Goal: Task Accomplishment & Management: Use online tool/utility

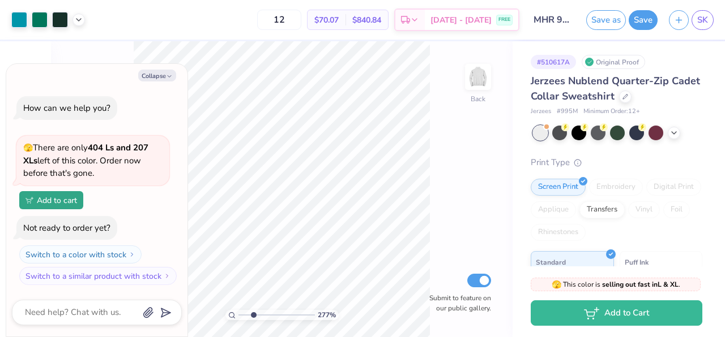
drag, startPoint x: 242, startPoint y: 315, endPoint x: 253, endPoint y: 315, distance: 11.3
type input "2.64"
click at [253, 315] on input "range" at bounding box center [276, 315] width 76 height 10
click at [153, 73] on button "Collapse" at bounding box center [157, 76] width 38 height 12
type textarea "x"
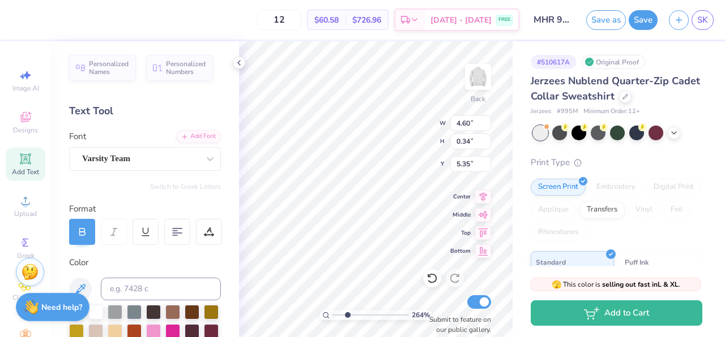
type input "5.71"
type textarea "9"
type textarea "MHR"
type input "5.47"
type input "5.38"
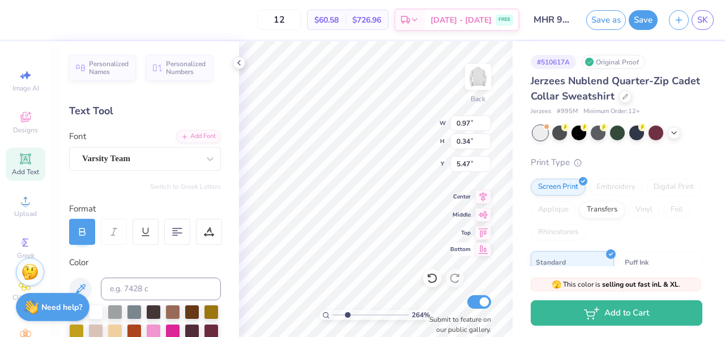
type input "1.85"
type input "2.21"
type input "6.28"
type input "2.17"
type input "1.90"
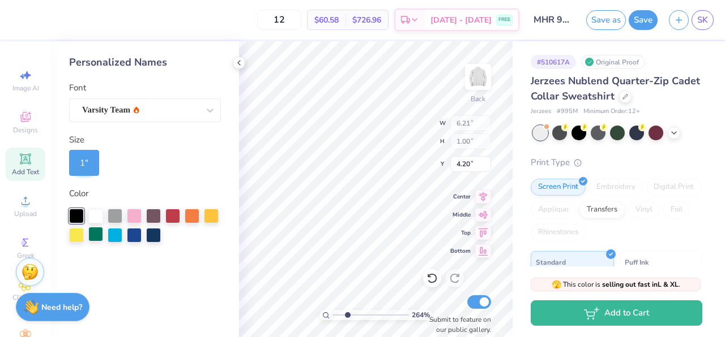
click at [95, 239] on div at bounding box center [95, 234] width 15 height 15
click at [150, 237] on div at bounding box center [153, 234] width 15 height 15
click at [75, 212] on div at bounding box center [76, 215] width 15 height 15
type input "6.28"
type input "2.17"
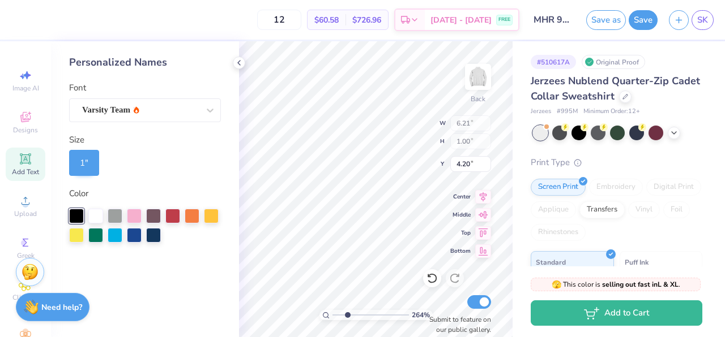
type input "1.90"
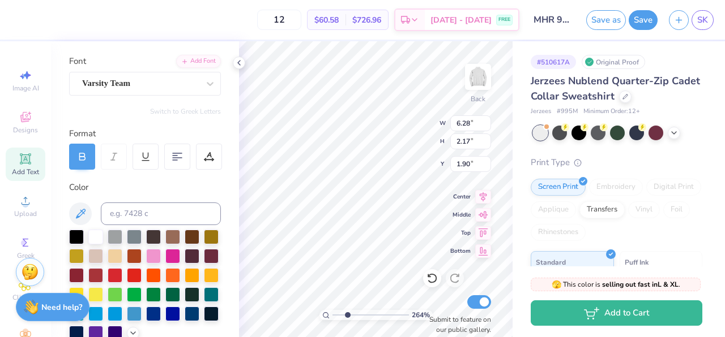
scroll to position [115, 0]
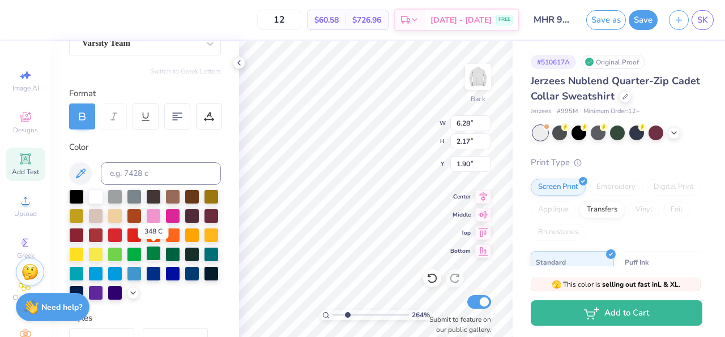
click at [157, 254] on div at bounding box center [153, 253] width 15 height 15
click at [166, 252] on div at bounding box center [172, 253] width 15 height 15
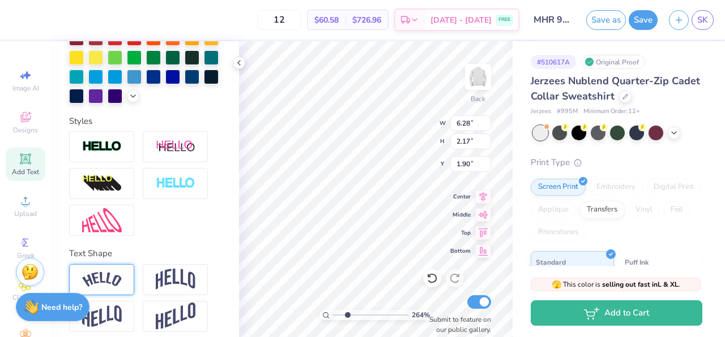
scroll to position [320, 0]
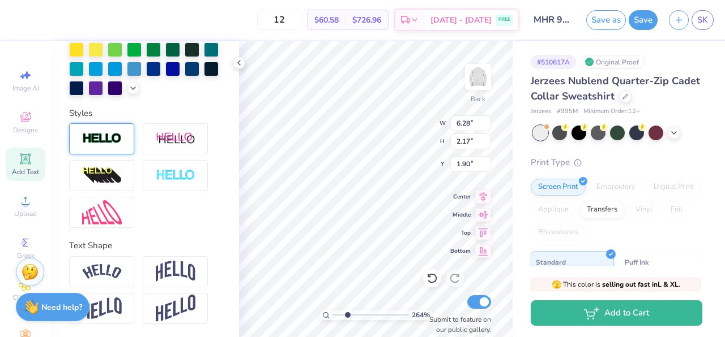
click at [98, 136] on img at bounding box center [102, 138] width 40 height 13
type input "6.32"
type input "2.21"
type input "1.88"
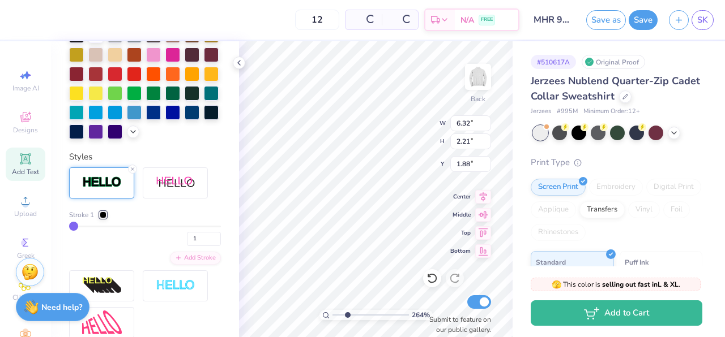
scroll to position [365, 0]
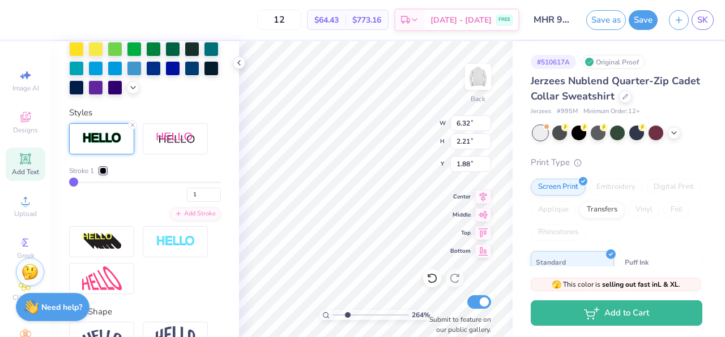
type input "3"
type input "4"
type input "5"
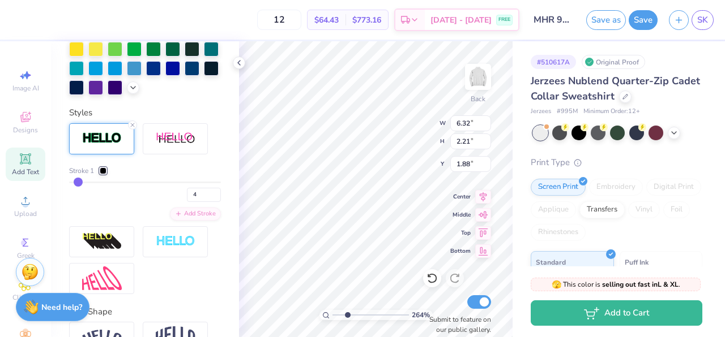
type input "5"
type input "6"
type input "7"
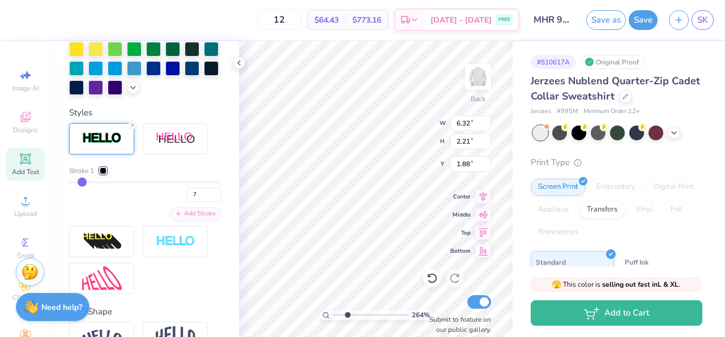
type input "6.57"
type input "2.45"
type input "1.76"
click at [197, 194] on input "7" at bounding box center [204, 195] width 34 height 14
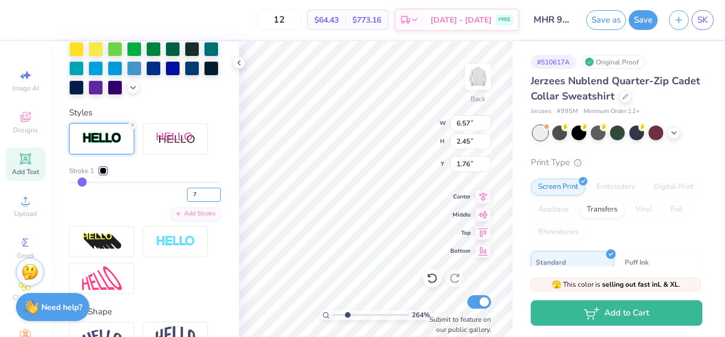
drag, startPoint x: 200, startPoint y: 196, endPoint x: 165, endPoint y: 196, distance: 34.5
click at [165, 196] on div "7" at bounding box center [145, 192] width 152 height 20
type input "2"
type input "6.36"
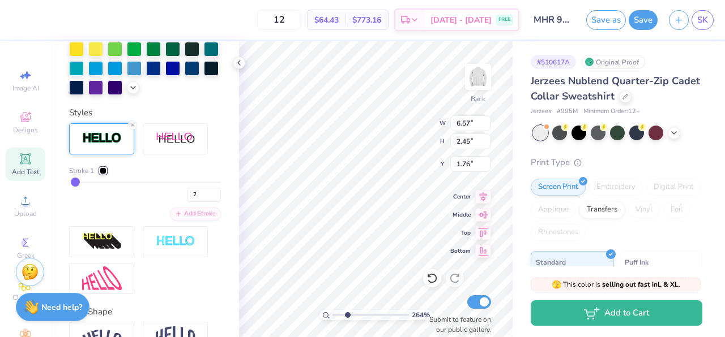
type input "2.25"
type input "1.86"
click at [127, 200] on div "2" at bounding box center [145, 192] width 152 height 20
type input "6.25"
type input "2.21"
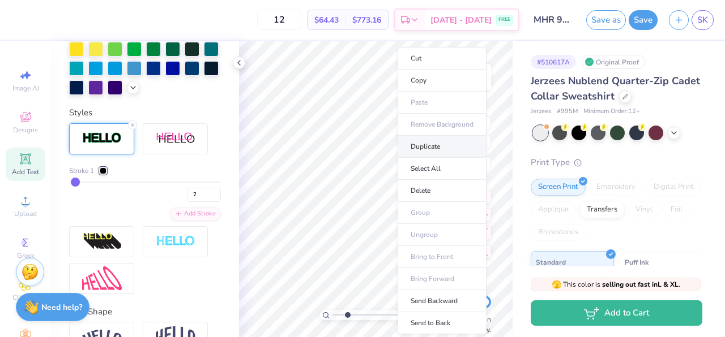
click at [425, 149] on li "Duplicate" at bounding box center [441, 147] width 89 height 22
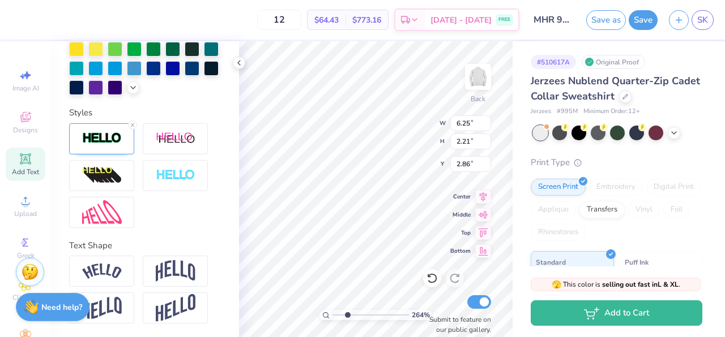
type input "6.17"
click at [132, 123] on icon at bounding box center [132, 125] width 7 height 7
type input "6.17"
type input "2.13"
type input "6.21"
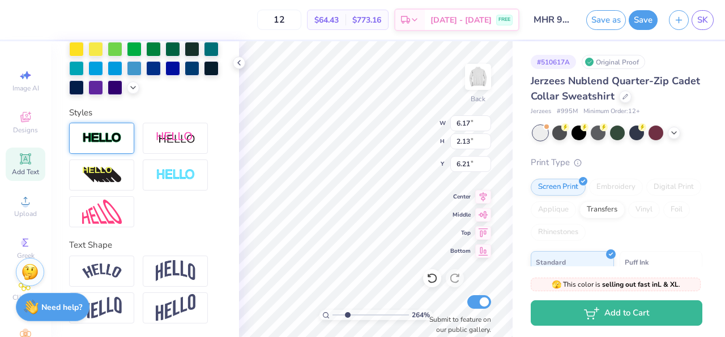
scroll to position [320, 0]
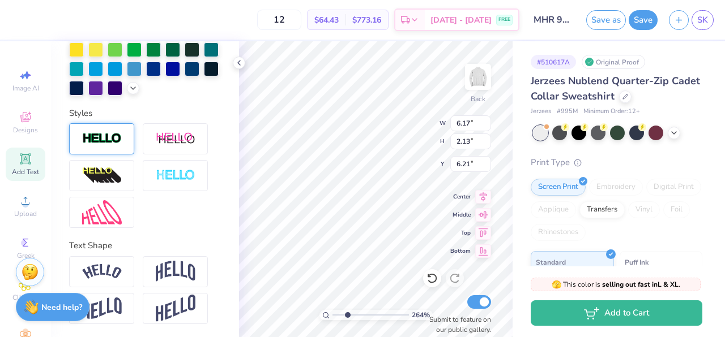
type input "2.80"
type input "0.97"
type textarea "[GEOGRAPHIC_DATA]"
type input "2.57"
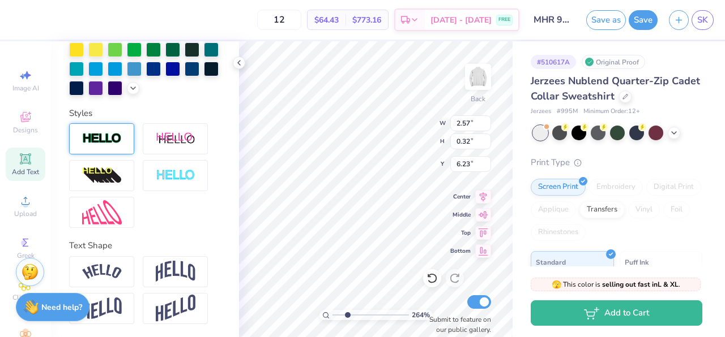
type input "0.32"
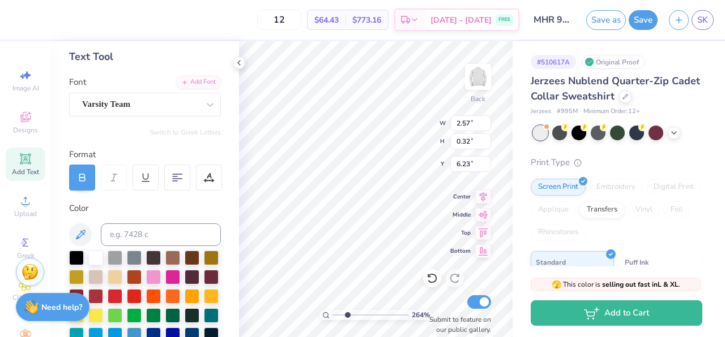
scroll to position [0, 0]
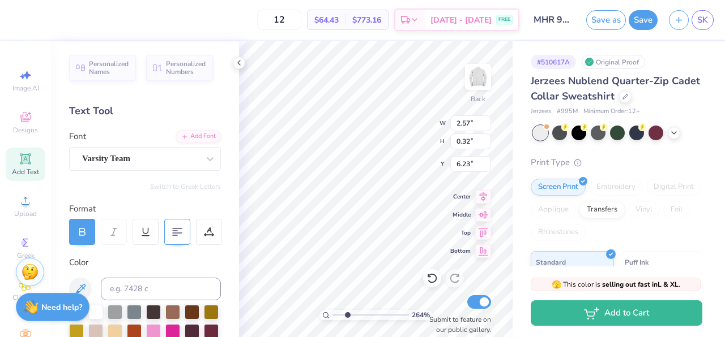
click at [170, 230] on div at bounding box center [177, 232] width 26 height 26
type textarea "Manhattan's 9th regional board"
type input "9.60"
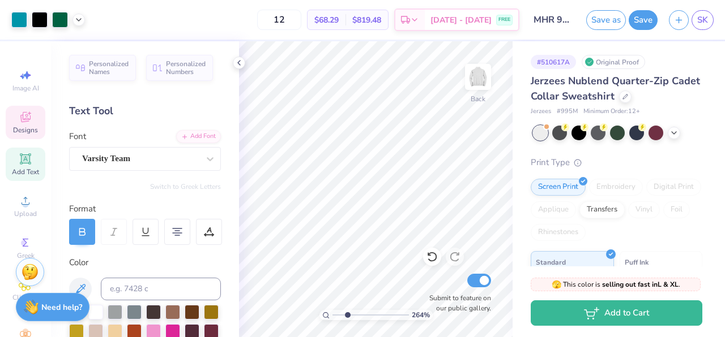
click at [25, 113] on icon at bounding box center [26, 117] width 14 height 14
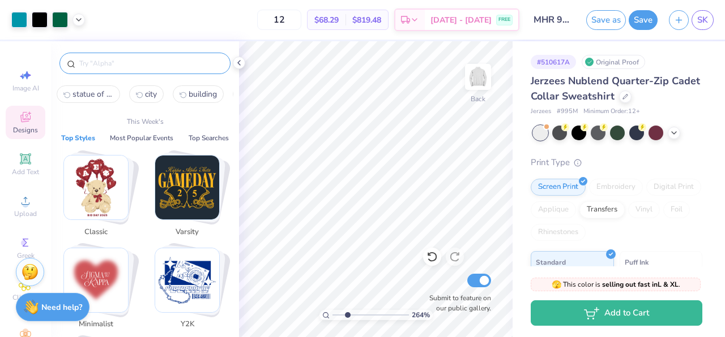
click at [109, 65] on input "text" at bounding box center [150, 63] width 145 height 11
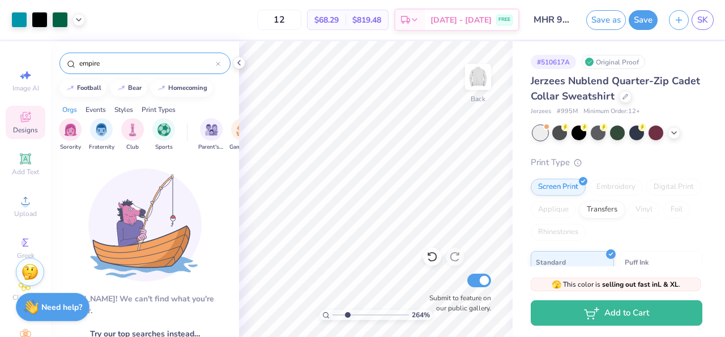
scroll to position [10, 0]
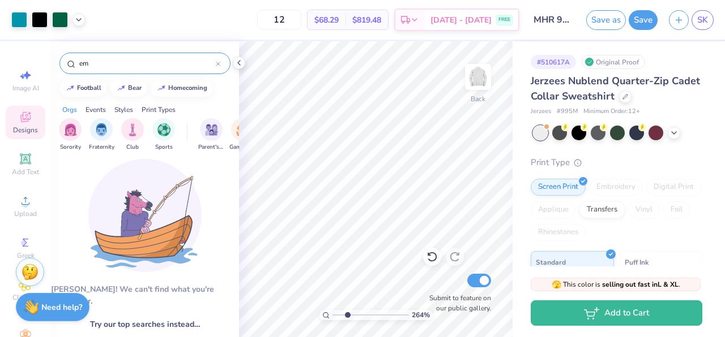
type input "e"
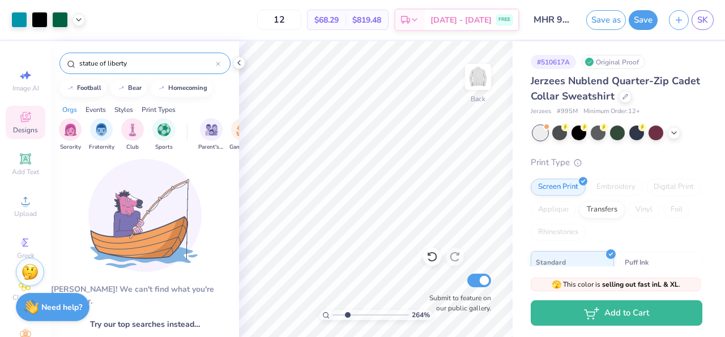
type input "statue of liberty"
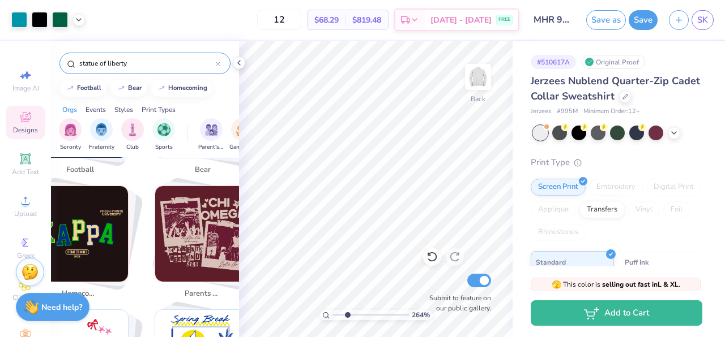
scroll to position [0, 0]
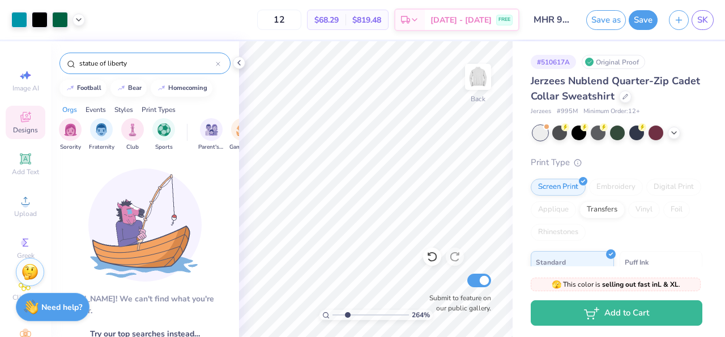
click at [216, 62] on icon at bounding box center [218, 64] width 5 height 5
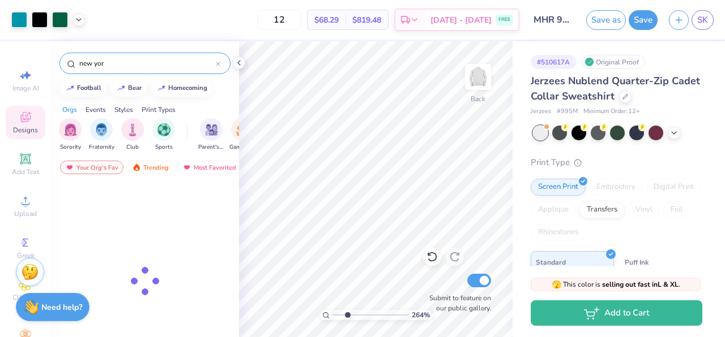
type input "[US_STATE]"
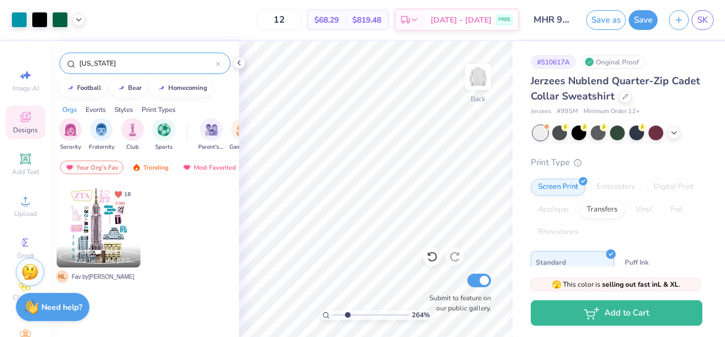
click at [218, 65] on icon at bounding box center [217, 63] width 3 height 3
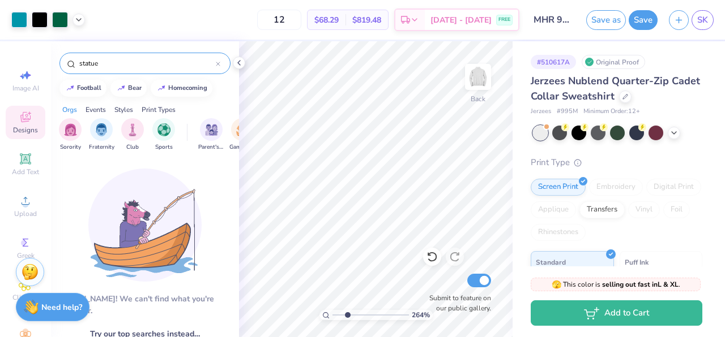
click at [175, 63] on input "statue" at bounding box center [147, 63] width 138 height 11
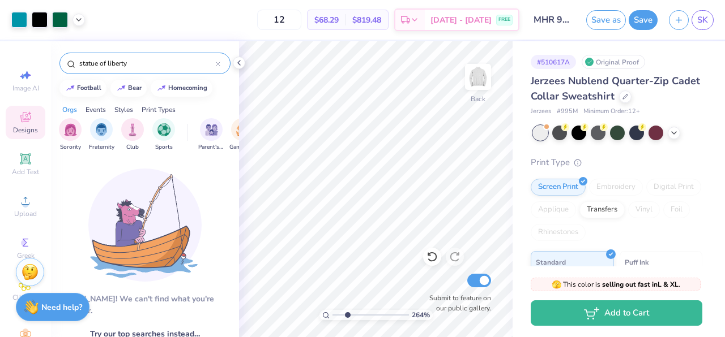
type input "statue of liberty"
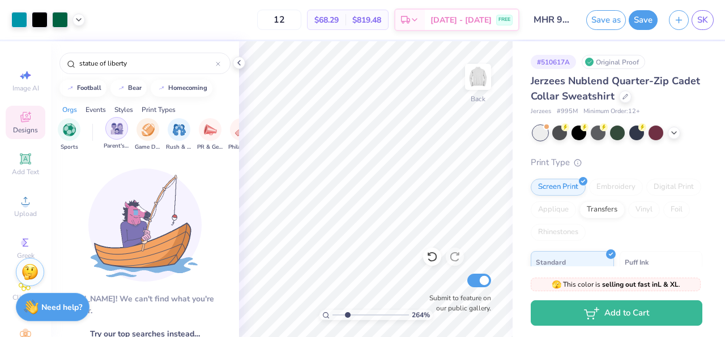
scroll to position [0, 73]
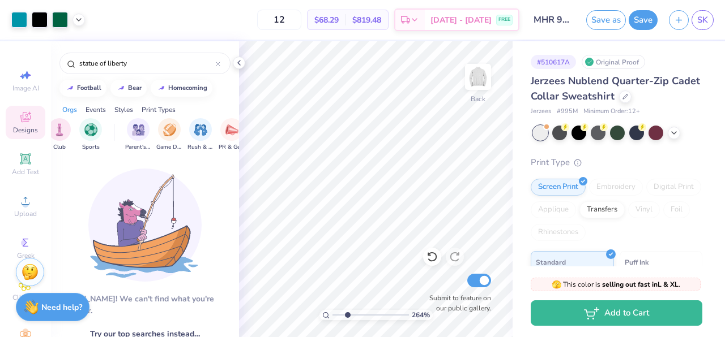
click at [70, 108] on div "Orgs" at bounding box center [69, 110] width 15 height 10
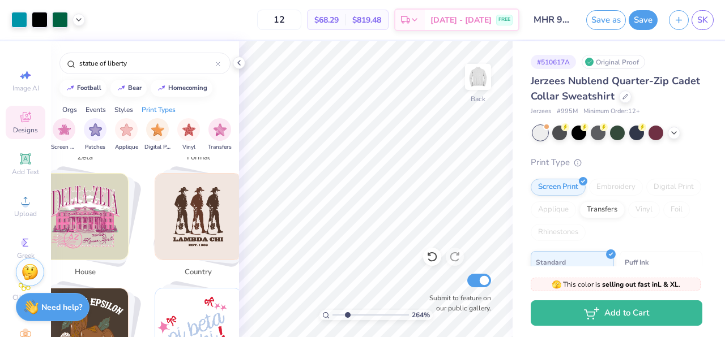
scroll to position [2038, 0]
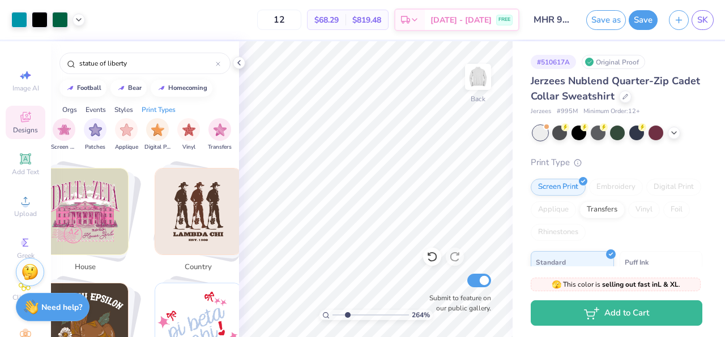
click at [96, 107] on div "Events" at bounding box center [95, 110] width 20 height 10
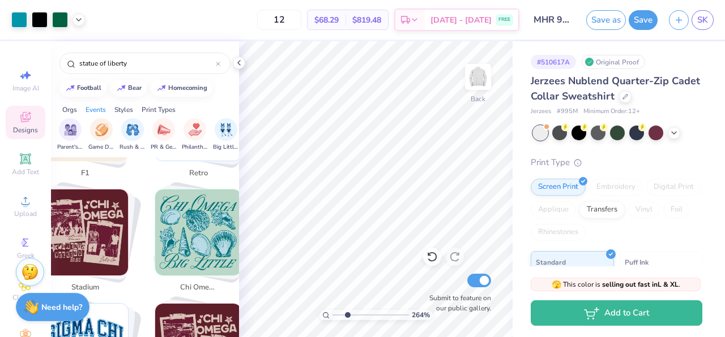
scroll to position [2564, 0]
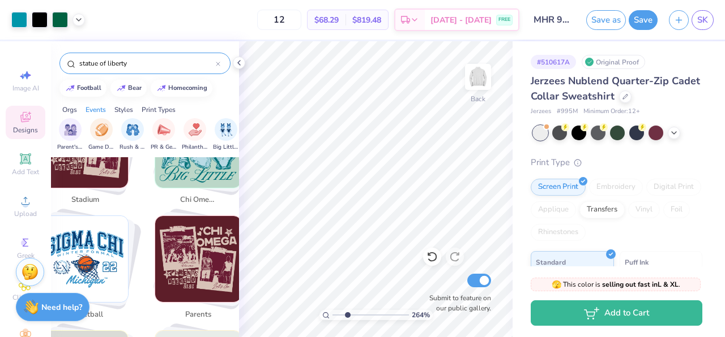
click at [217, 63] on icon at bounding box center [218, 64] width 5 height 5
click at [180, 66] on input "text" at bounding box center [150, 63] width 145 height 11
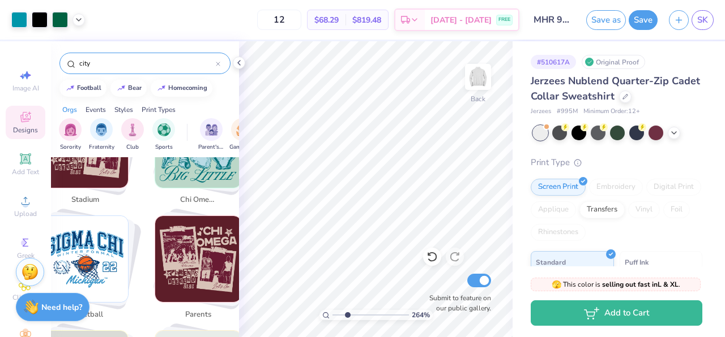
type input "city"
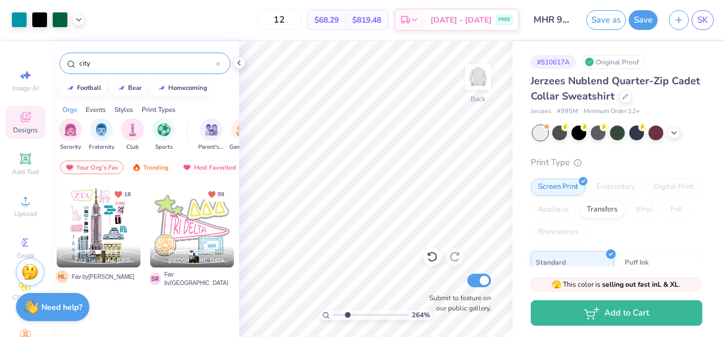
click at [220, 64] on icon at bounding box center [218, 64] width 5 height 5
click at [175, 58] on input "text" at bounding box center [150, 63] width 145 height 11
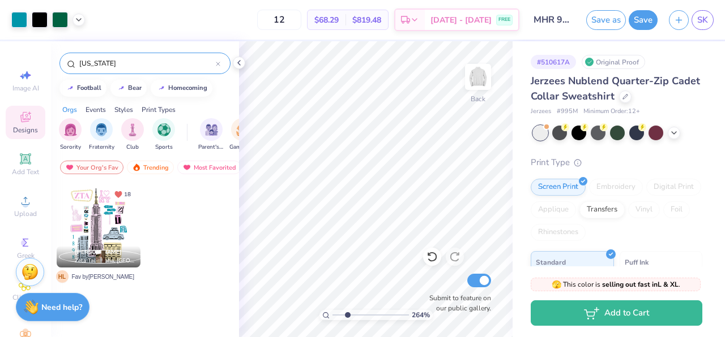
type input "[US_STATE]"
click at [221, 65] on div "[US_STATE]" at bounding box center [144, 64] width 171 height 22
click at [218, 61] on div at bounding box center [218, 63] width 5 height 10
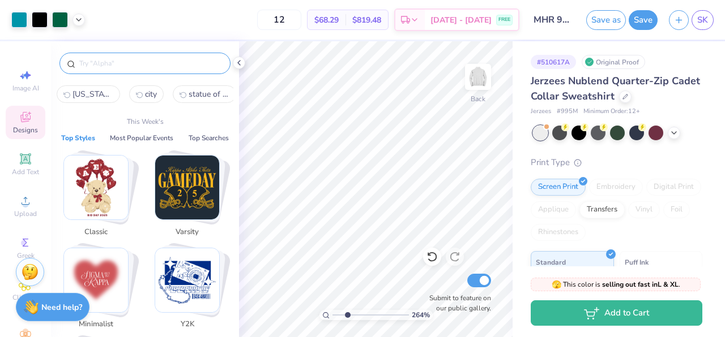
click at [200, 66] on input "text" at bounding box center [150, 63] width 145 height 11
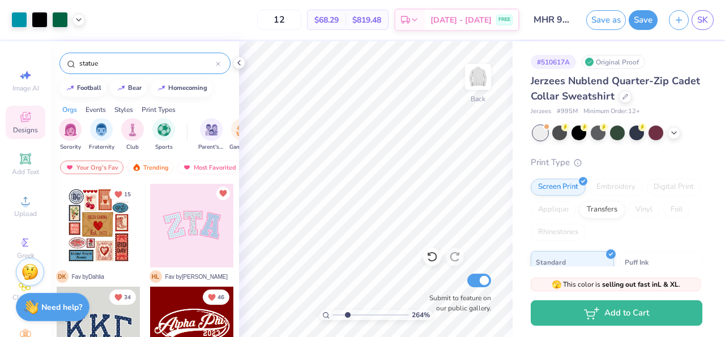
type input "statue"
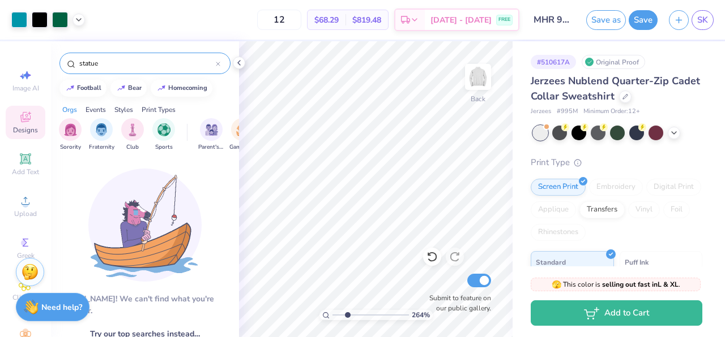
click at [210, 66] on input "statue" at bounding box center [147, 63] width 138 height 11
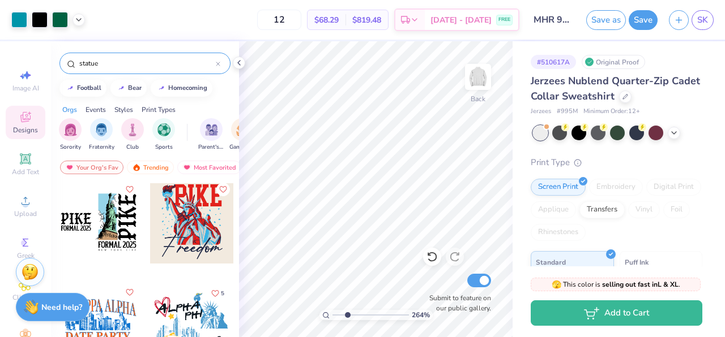
scroll to position [0, 0]
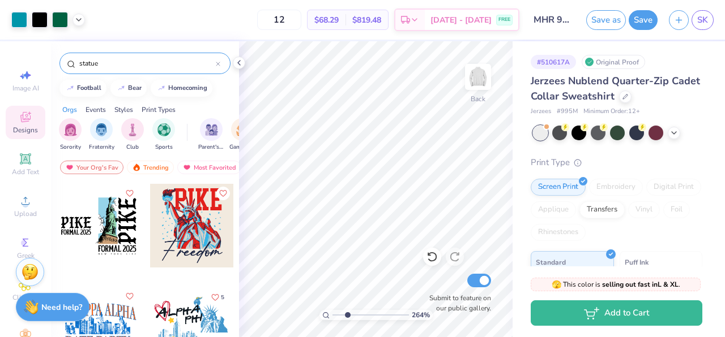
click at [109, 231] on div at bounding box center [99, 226] width 84 height 84
click at [428, 259] on icon at bounding box center [432, 257] width 10 height 10
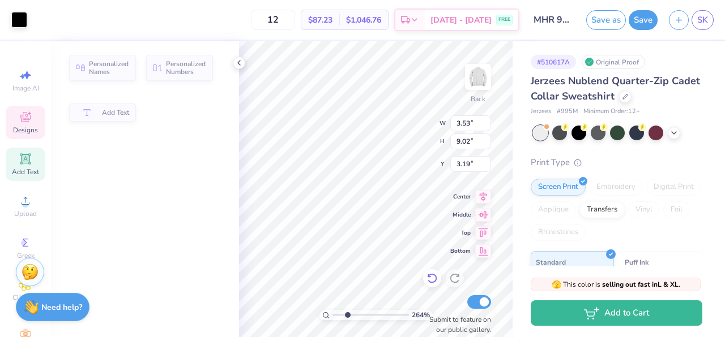
type input "3.53"
type input "9.02"
type input "3.19"
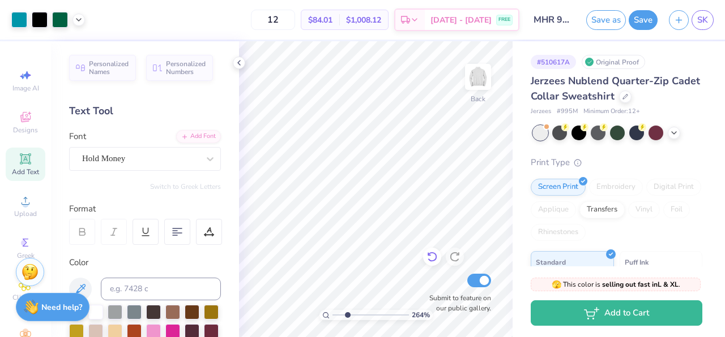
click at [431, 256] on icon at bounding box center [431, 256] width 11 height 11
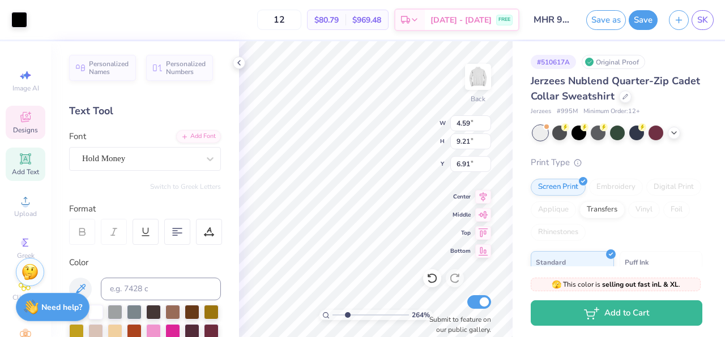
type input "6.91"
type input "2.73"
type input "5.48"
type input "4.70"
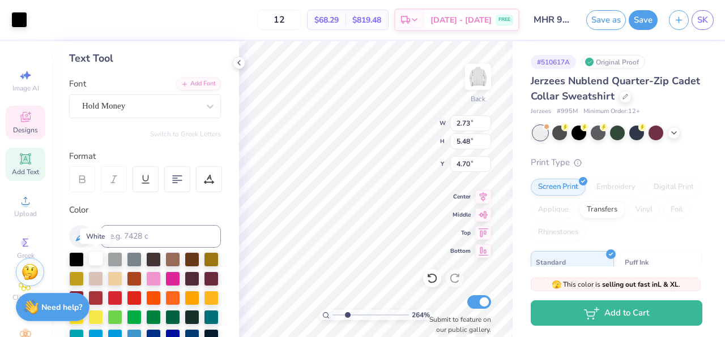
click at [96, 259] on div at bounding box center [95, 258] width 15 height 15
click at [93, 260] on div at bounding box center [95, 258] width 15 height 15
click at [18, 20] on div at bounding box center [19, 19] width 16 height 16
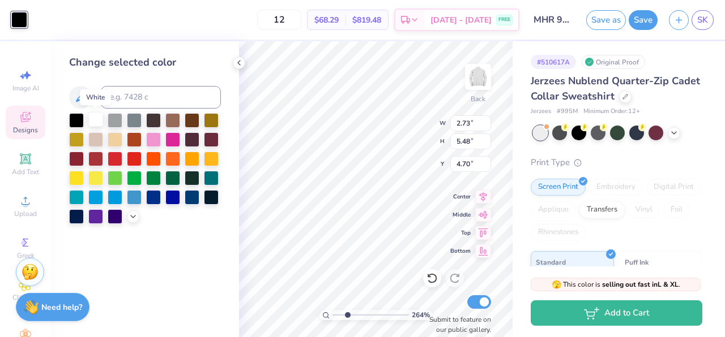
click at [91, 115] on div at bounding box center [95, 119] width 15 height 15
type input "1.07"
type input "2.14"
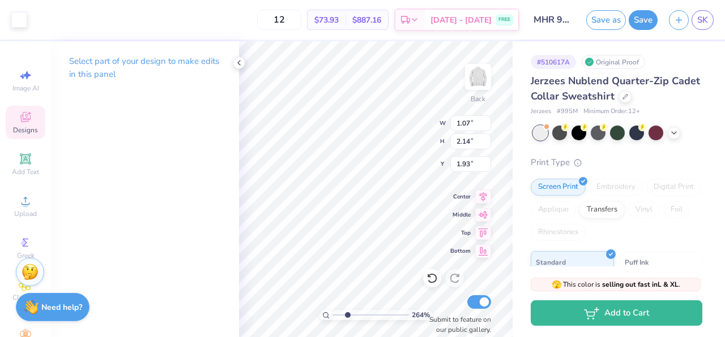
type input "1.93"
type input "0.78"
type input "1.57"
type input "2.50"
drag, startPoint x: 346, startPoint y: 315, endPoint x: 386, endPoint y: 302, distance: 41.9
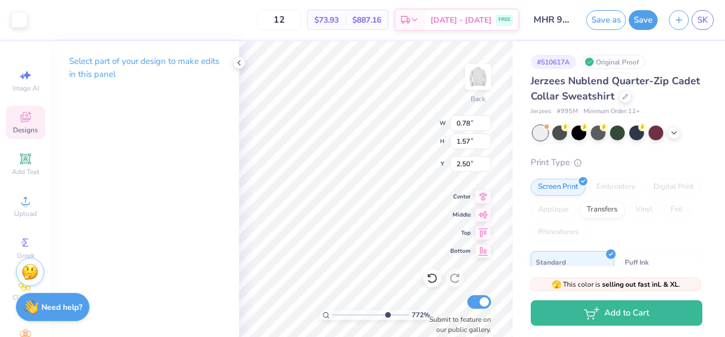
type input "7.74"
click at [386, 310] on input "range" at bounding box center [370, 315] width 76 height 10
type input "0.63"
type input "1.26"
type input "2.71"
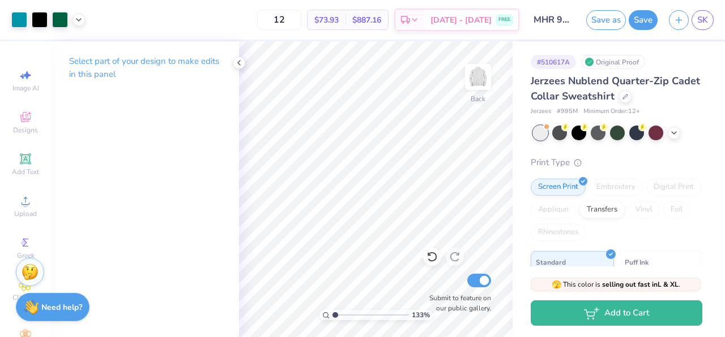
drag, startPoint x: 387, startPoint y: 313, endPoint x: 333, endPoint y: 303, distance: 54.6
type input "1"
click at [333, 310] on input "range" at bounding box center [370, 315] width 76 height 10
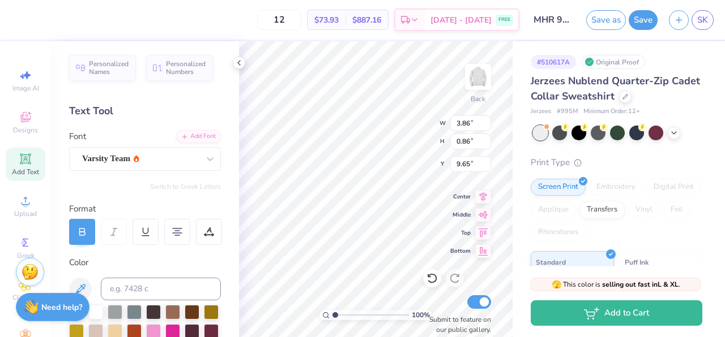
type input "9.65"
type input "5.39"
type input "1.21"
type input "10.79"
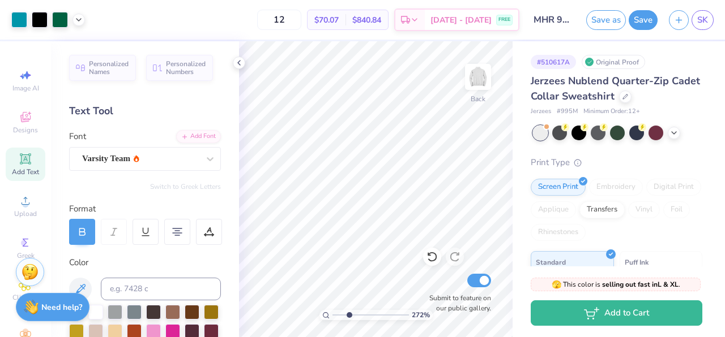
drag, startPoint x: 336, startPoint y: 315, endPoint x: 349, endPoint y: 311, distance: 13.6
click at [349, 311] on input "range" at bounding box center [370, 315] width 76 height 10
click at [427, 258] on icon at bounding box center [431, 256] width 11 height 11
drag, startPoint x: 349, startPoint y: 313, endPoint x: 312, endPoint y: 306, distance: 37.0
type input "1"
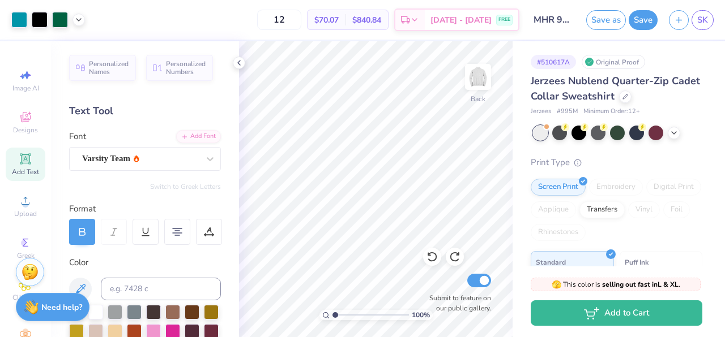
click at [332, 310] on input "range" at bounding box center [370, 315] width 76 height 10
click at [32, 269] on img at bounding box center [30, 270] width 17 height 17
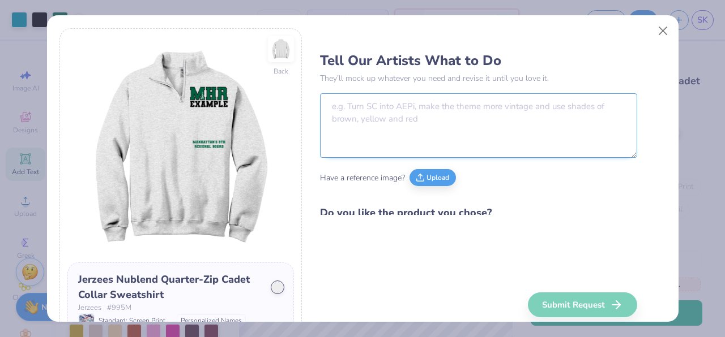
click at [366, 102] on textarea at bounding box center [478, 125] width 317 height 65
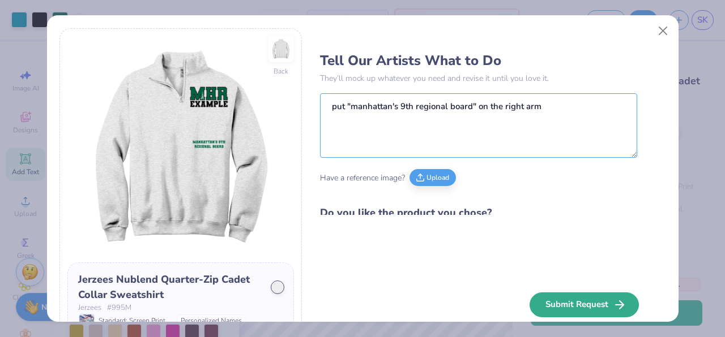
type textarea "put "manhattan's 9th regional board" on the right arm"
click at [592, 297] on button "Submit Request" at bounding box center [583, 305] width 109 height 25
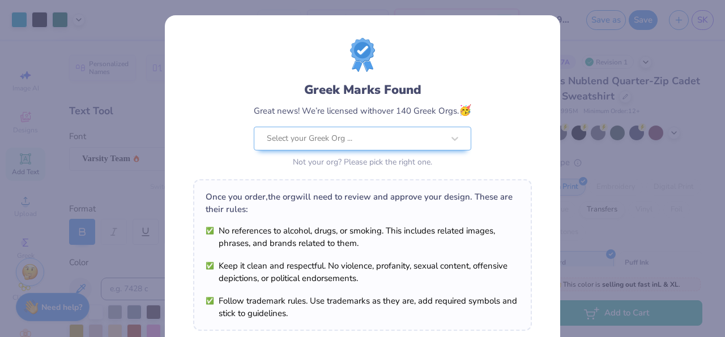
scroll to position [192, 0]
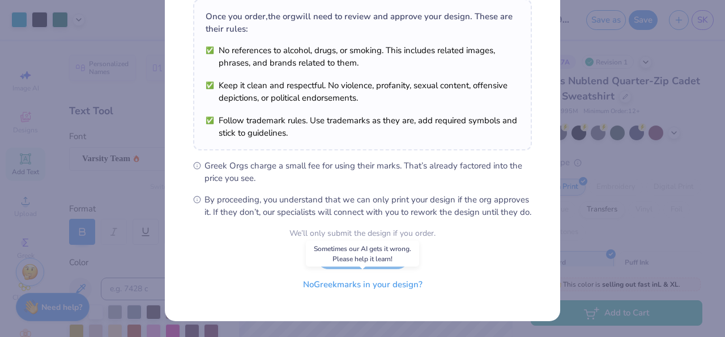
click at [381, 282] on button "No Greek marks in your design?" at bounding box center [362, 284] width 139 height 23
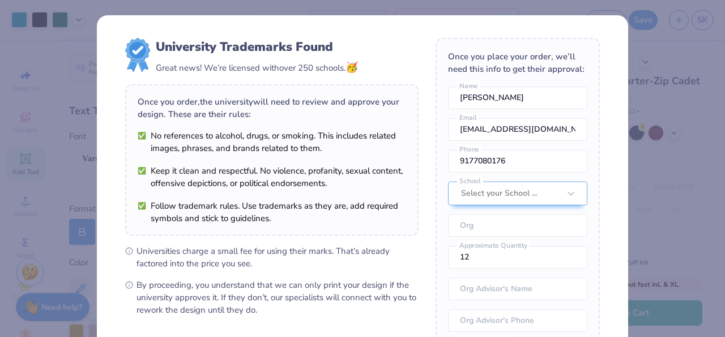
scroll to position [155, 0]
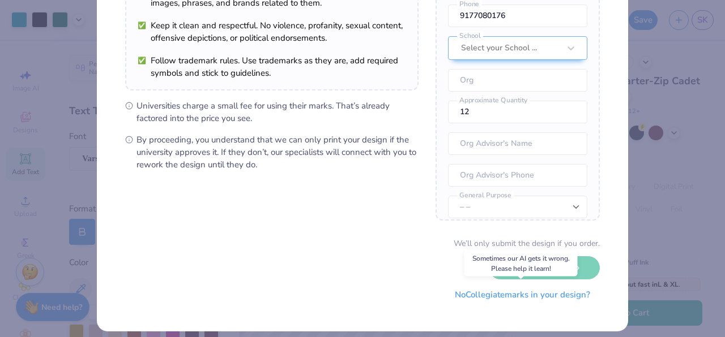
click at [520, 297] on button "No Collegiate marks in your design?" at bounding box center [522, 295] width 155 height 23
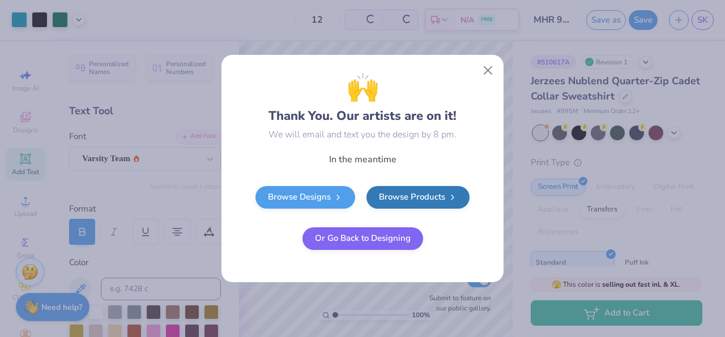
scroll to position [26, 0]
click at [491, 66] on button "Close" at bounding box center [488, 71] width 22 height 22
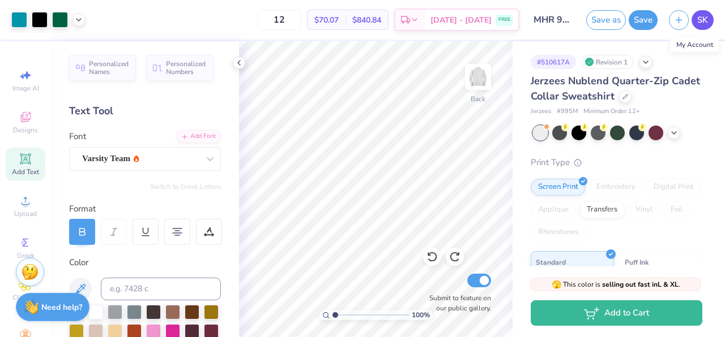
click at [698, 21] on span "SK" at bounding box center [702, 20] width 11 height 13
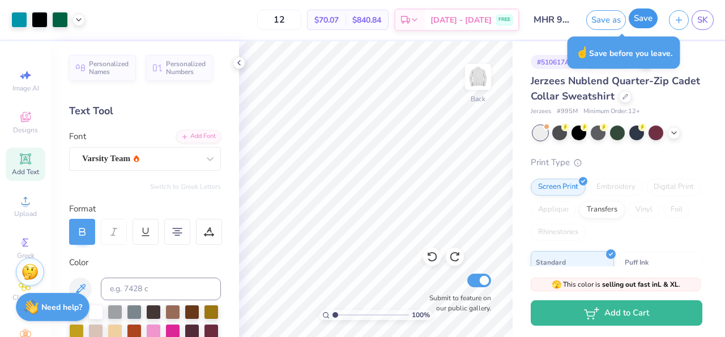
click at [641, 19] on button "Save" at bounding box center [642, 18] width 29 height 20
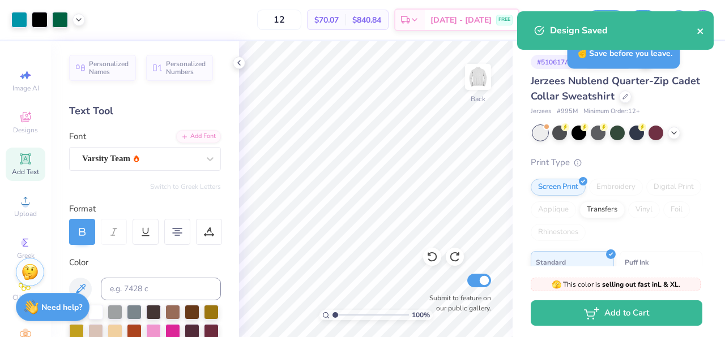
click at [701, 31] on icon "close" at bounding box center [700, 31] width 8 height 9
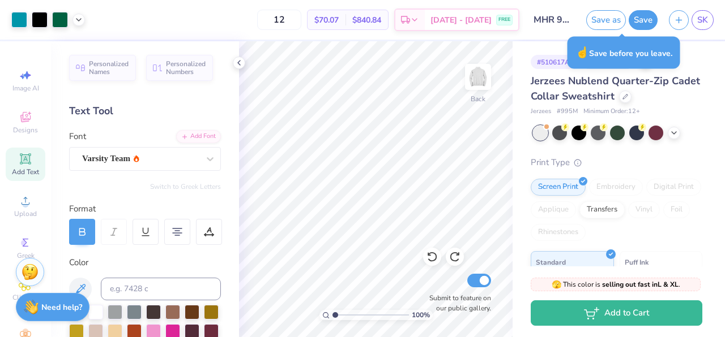
click at [702, 18] on div "Art colors 12 $70.07 Per Item $840.84 Total Est. Delivery [DATE] - [DATE] FREE …" at bounding box center [362, 168] width 725 height 337
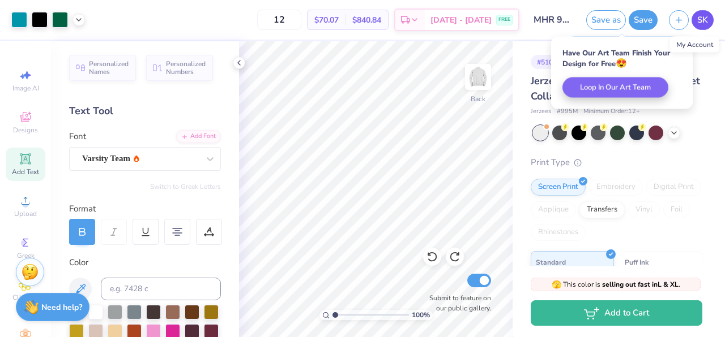
click at [703, 22] on span "SK" at bounding box center [702, 20] width 11 height 13
